Goal: Book appointment/travel/reservation

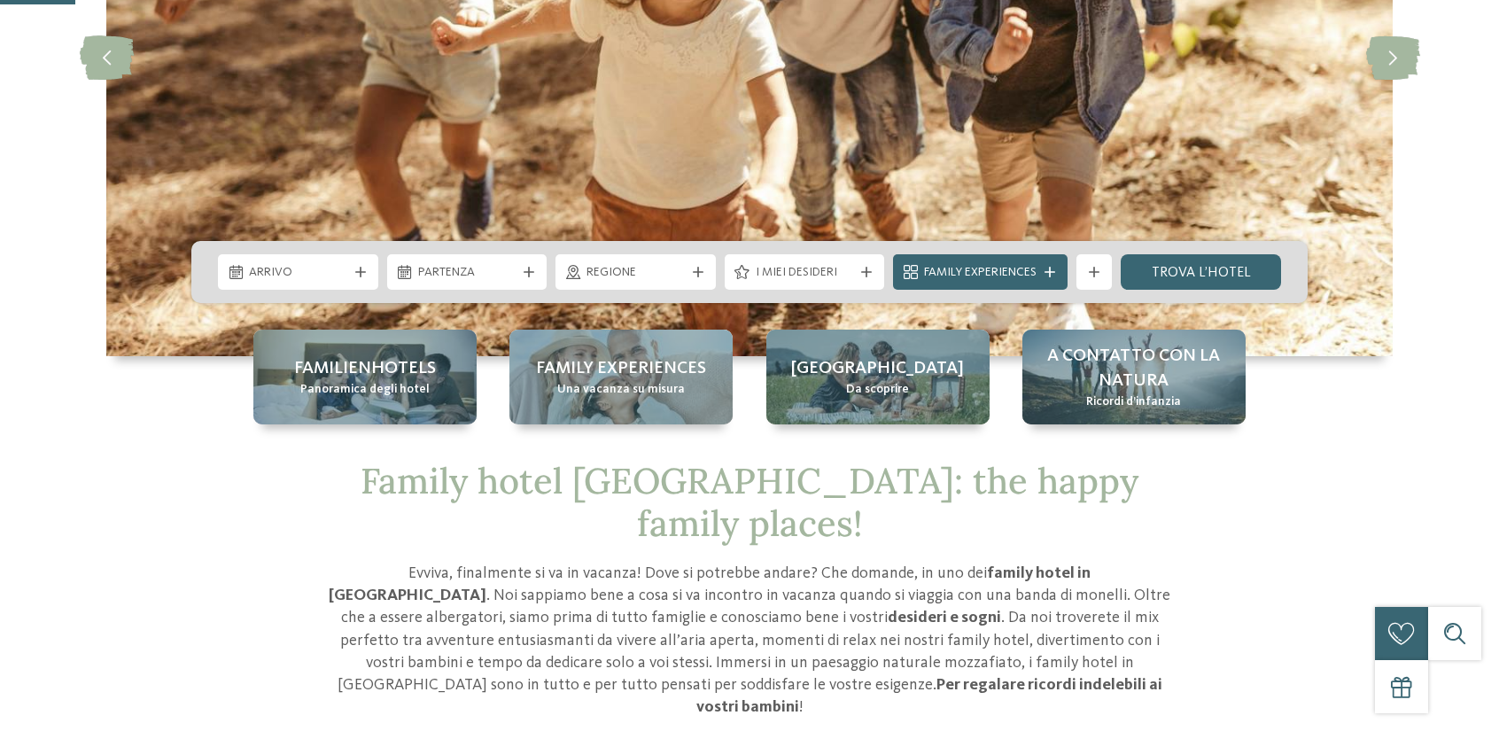
scroll to position [443, 0]
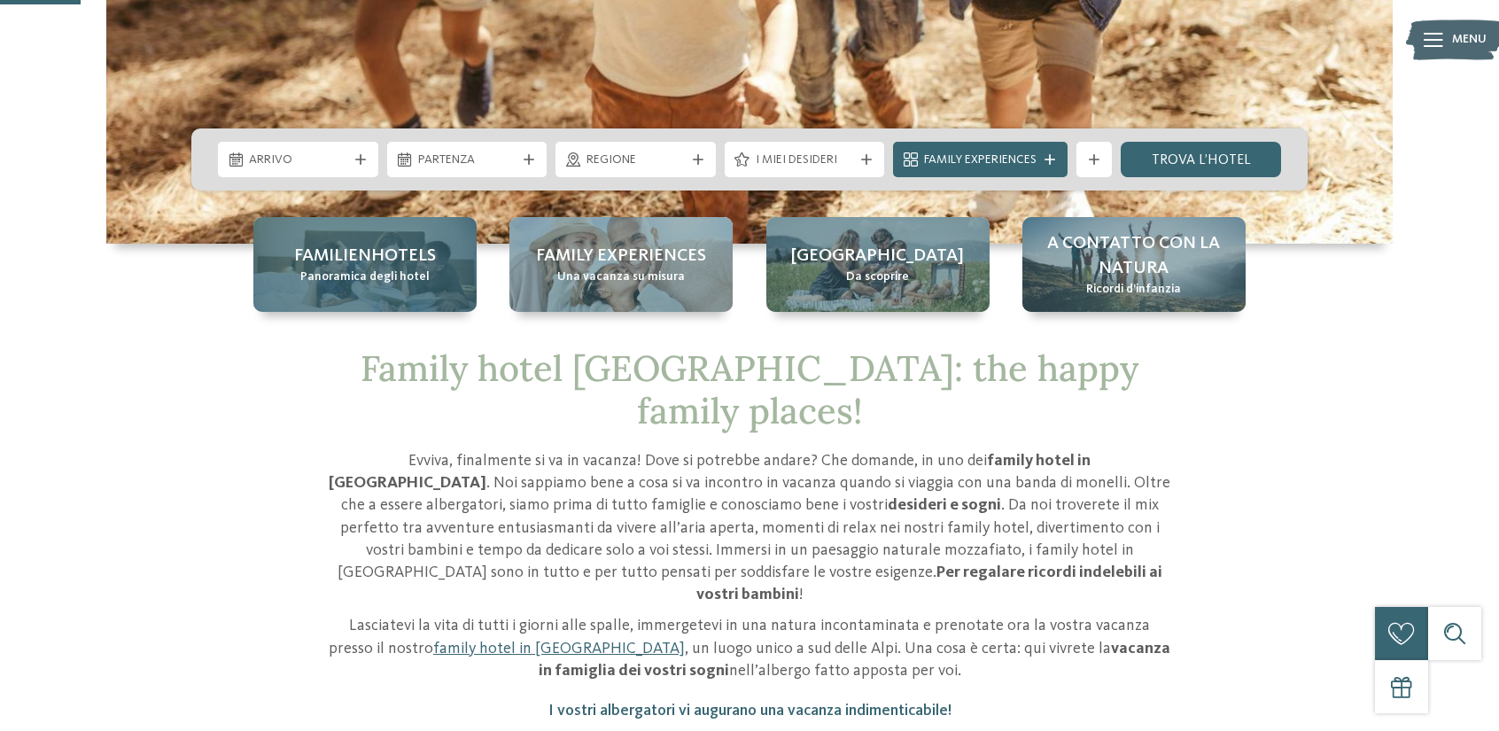
click at [392, 257] on span "Familienhotels" at bounding box center [365, 256] width 142 height 25
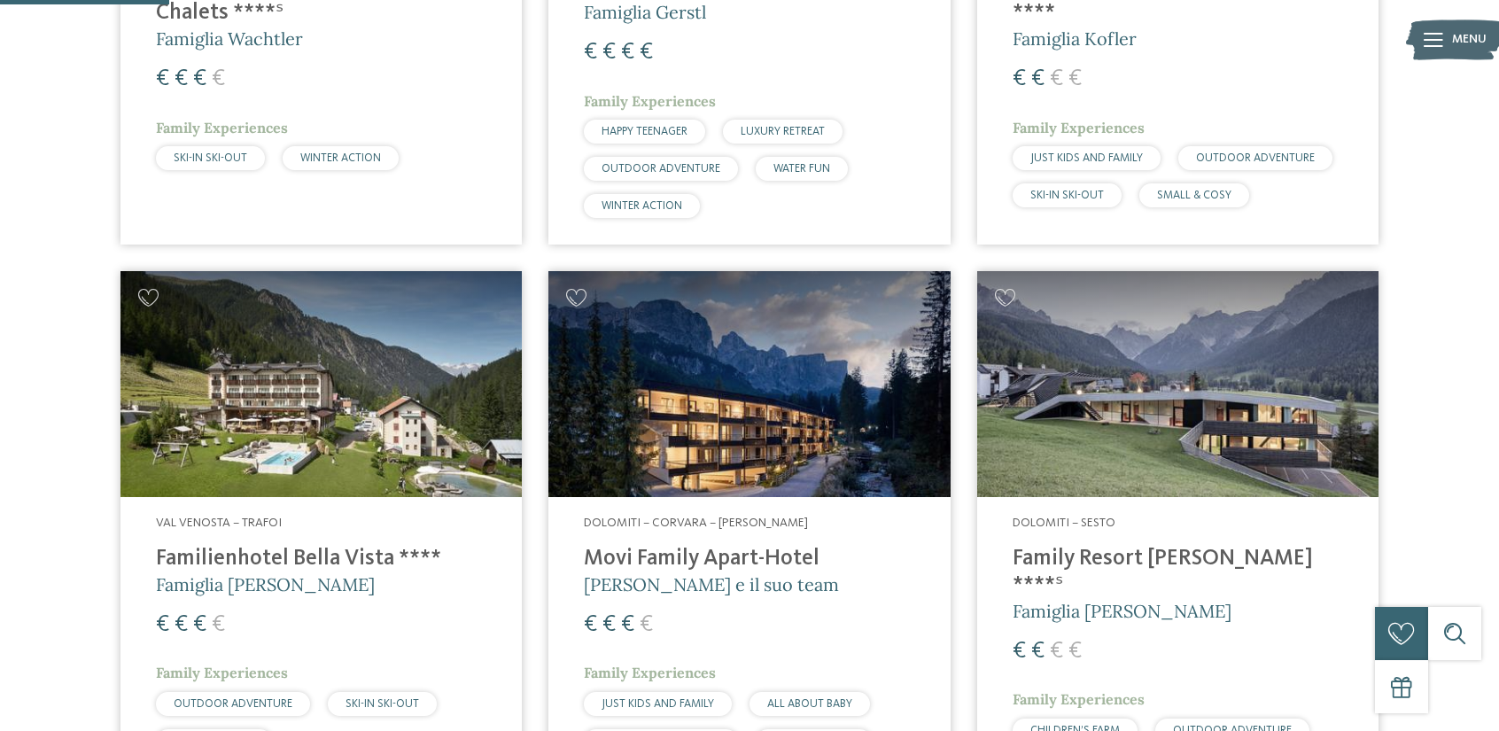
scroll to position [886, 0]
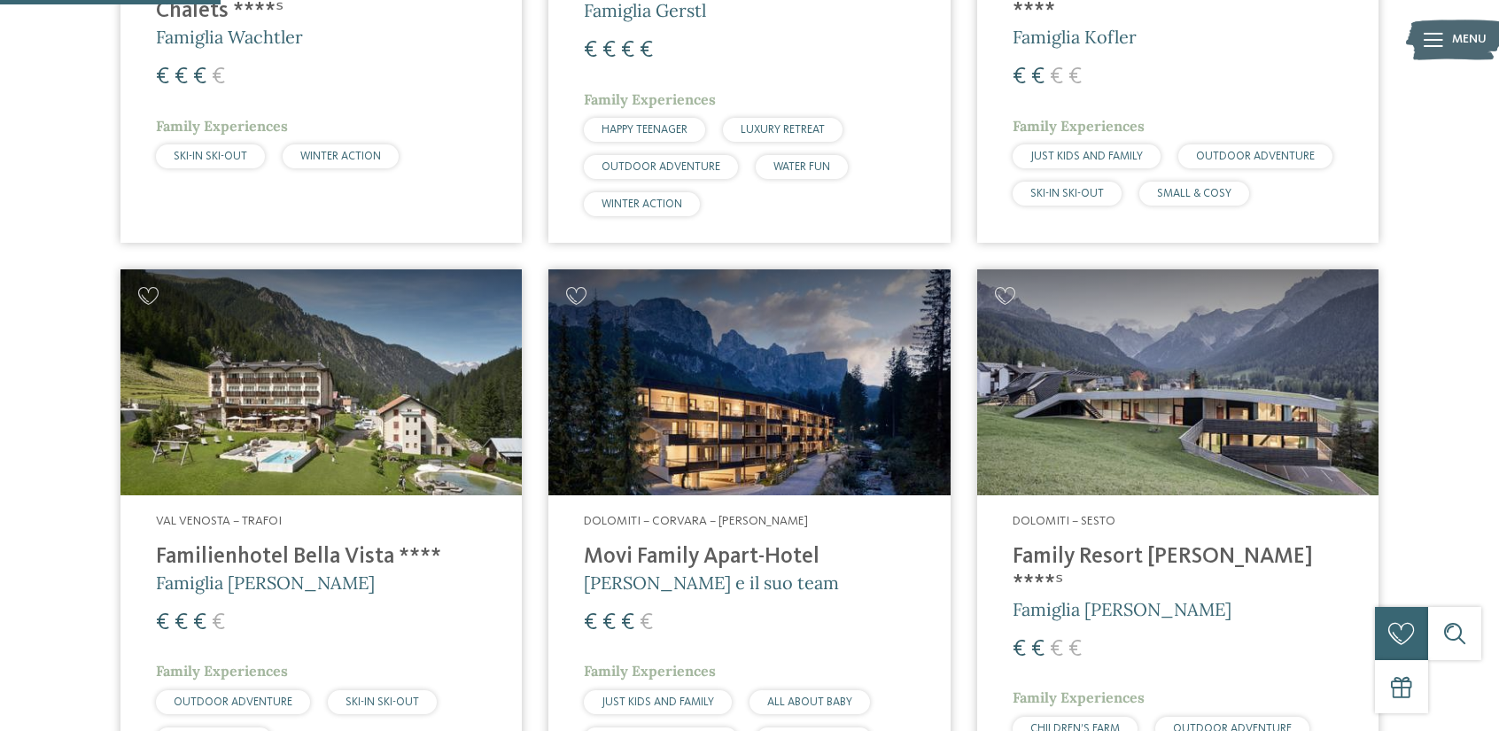
click at [764, 362] on img at bounding box center [748, 382] width 401 height 226
click at [750, 444] on img at bounding box center [748, 382] width 401 height 226
